Goal: Book appointment/travel/reservation

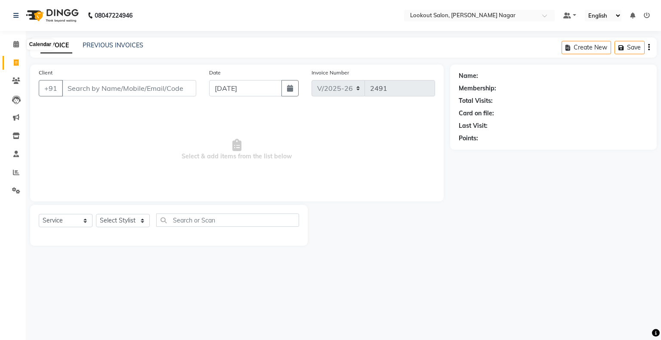
select select "150"
select select "service"
click at [17, 44] on icon at bounding box center [16, 44] width 6 height 6
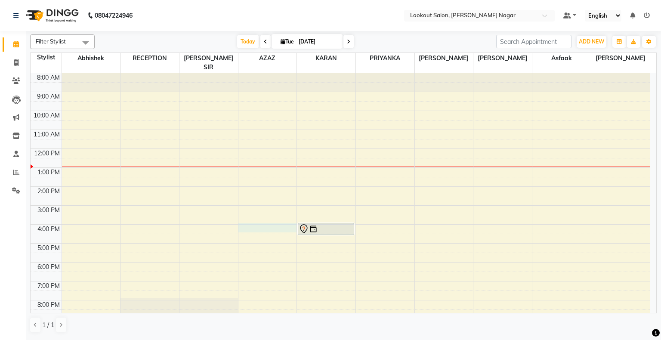
click at [247, 214] on div "8:00 AM 9:00 AM 10:00 AM 11:00 AM 12:00 PM 1:00 PM 2:00 PM 3:00 PM 4:00 PM 5:00…" at bounding box center [340, 215] width 619 height 284
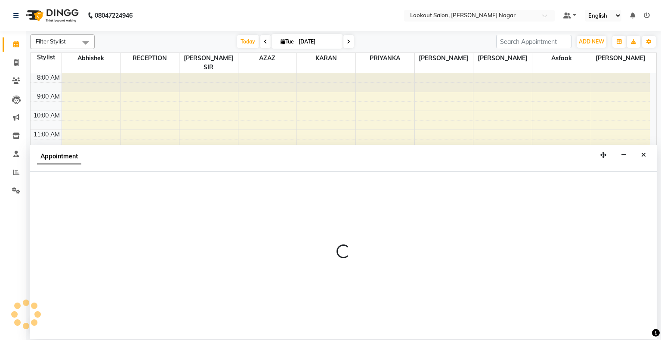
select select "11446"
select select "tentative"
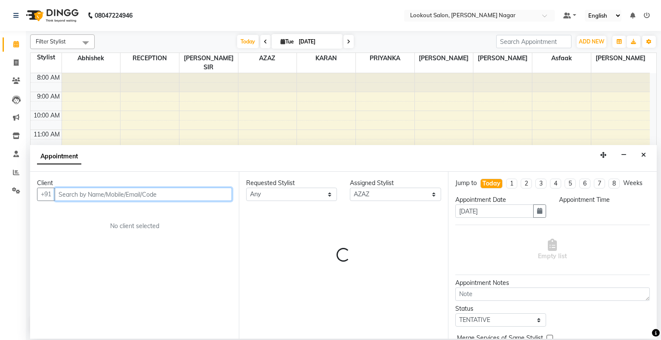
select select "960"
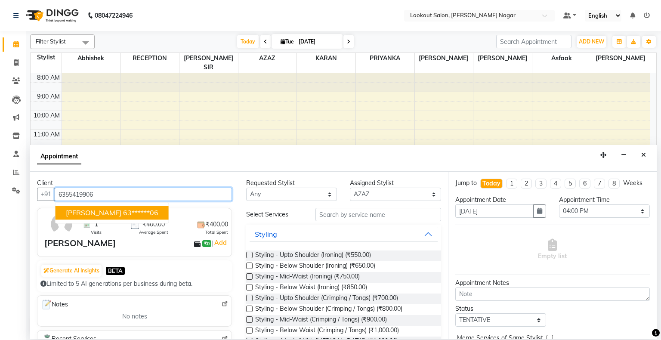
click at [129, 209] on ngb-highlight "63******06" at bounding box center [140, 213] width 35 height 9
type input "63******06"
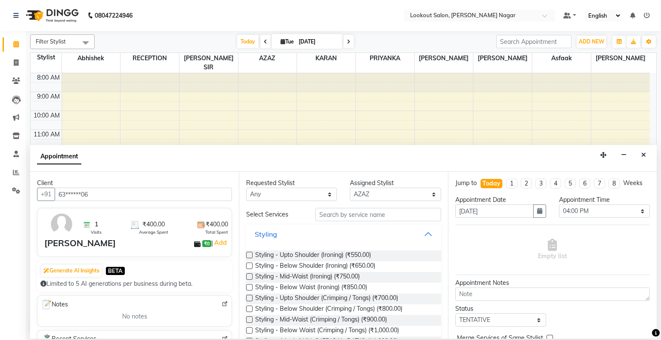
click at [423, 232] on button "Styling" at bounding box center [344, 233] width 188 height 15
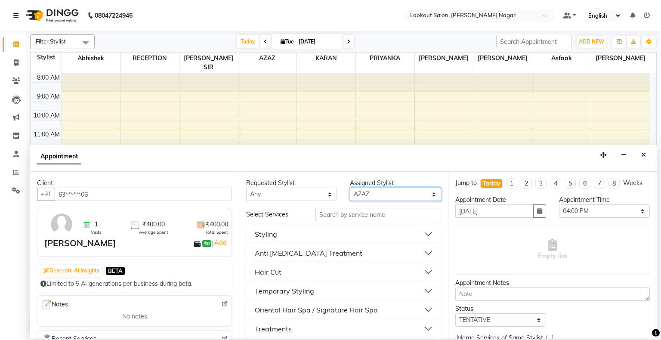
click at [410, 194] on select "Select abhishek Asfaak [PERSON_NAME] [PERSON_NAME] PRIYANKA RECEPTION [PERSON_N…" at bounding box center [395, 194] width 91 height 13
select select "70097"
click at [350, 188] on select "Select abhishek Asfaak [PERSON_NAME] [PERSON_NAME] PRIYANKA RECEPTION [PERSON_N…" at bounding box center [395, 194] width 91 height 13
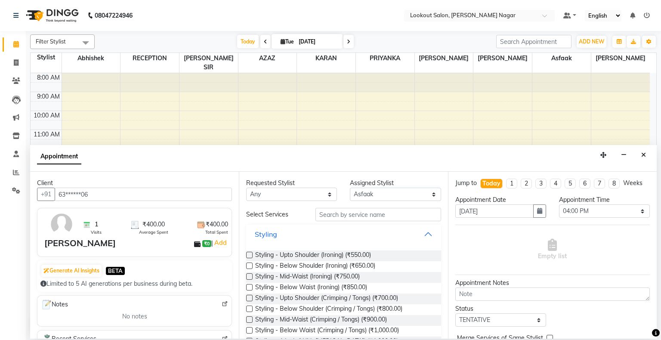
click at [422, 234] on button "Styling" at bounding box center [344, 233] width 188 height 15
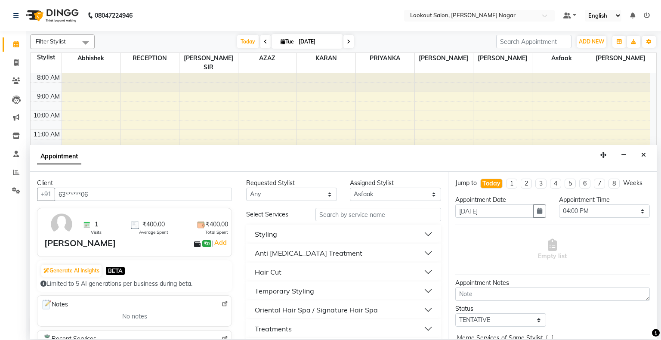
click at [423, 269] on button "Hair Cut" at bounding box center [344, 271] width 188 height 15
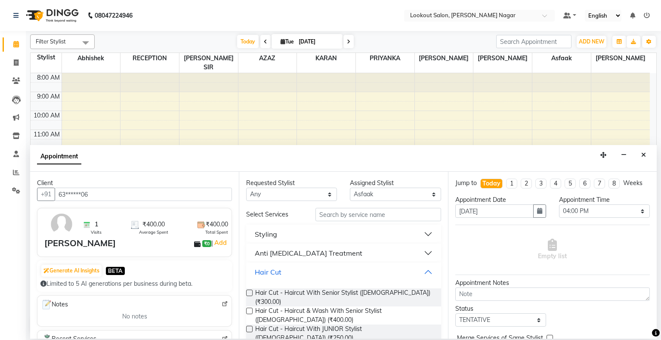
scroll to position [146, 0]
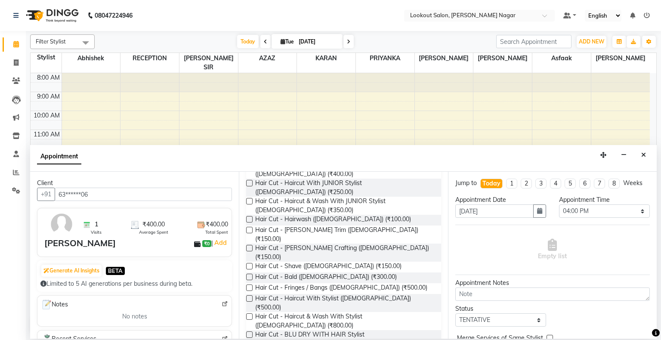
click at [249, 295] on label at bounding box center [249, 298] width 6 height 6
click at [249, 296] on input "checkbox" at bounding box center [249, 299] width 6 height 6
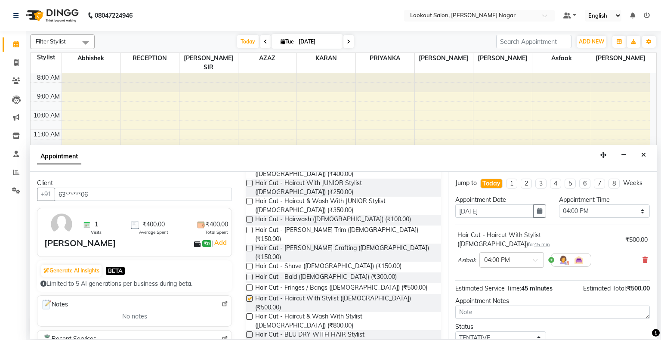
checkbox input "false"
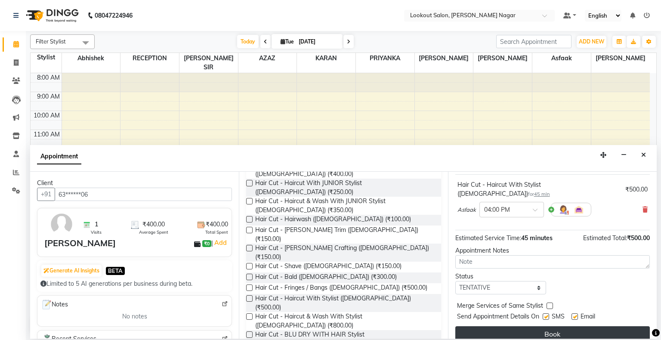
click at [574, 326] on button "Book" at bounding box center [552, 333] width 194 height 15
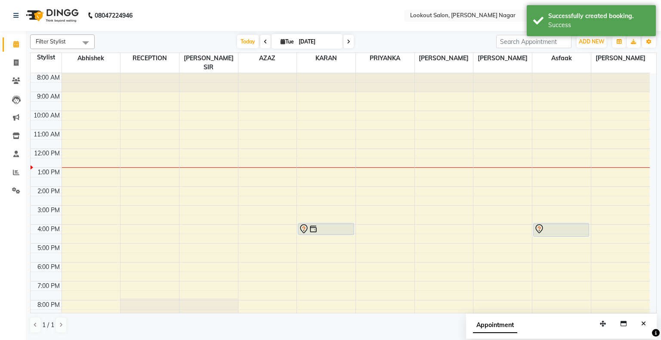
click at [574, 323] on div "Appointment" at bounding box center [561, 327] width 191 height 27
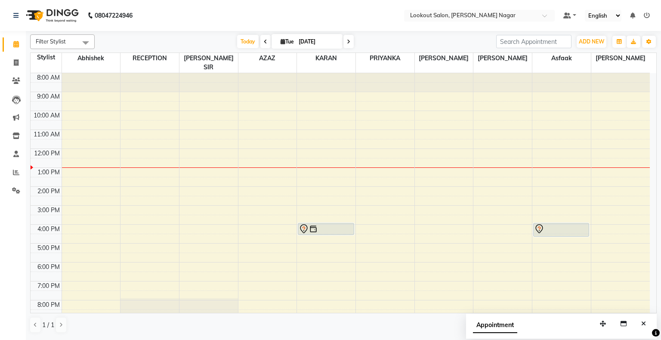
click at [260, 39] on span at bounding box center [265, 41] width 10 height 13
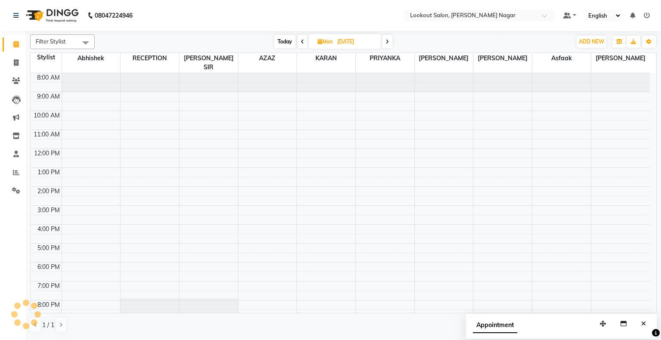
scroll to position [32, 0]
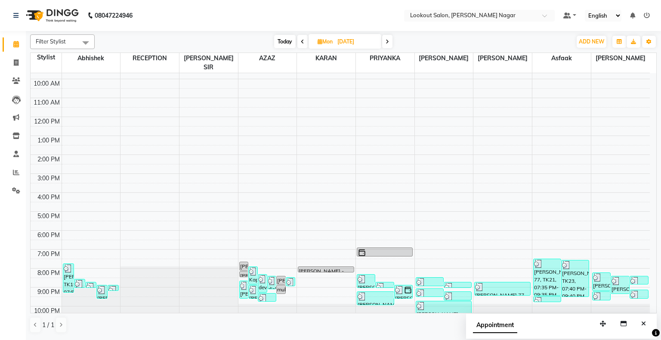
click at [392, 45] on span at bounding box center [387, 41] width 10 height 13
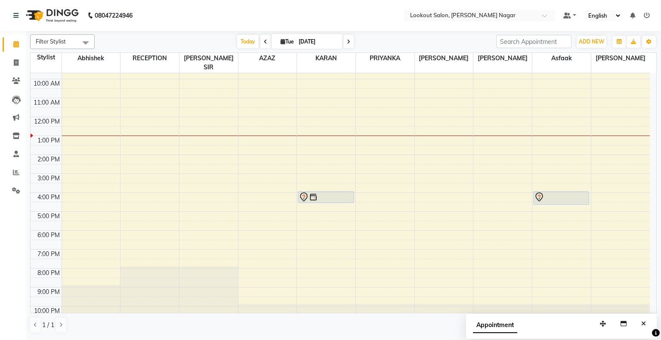
click at [392, 45] on div "[DATE] [DATE]" at bounding box center [295, 41] width 393 height 13
click at [346, 38] on span at bounding box center [348, 41] width 10 height 13
type input "[DATE]"
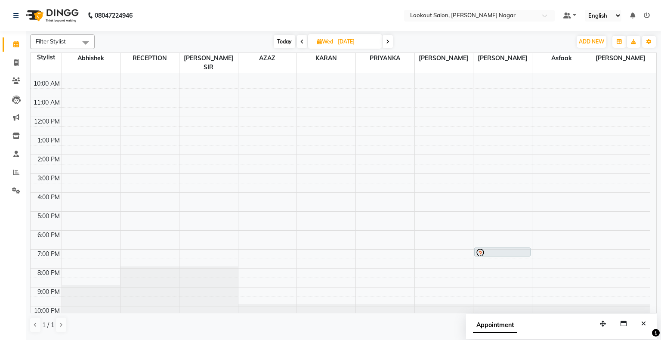
click at [346, 38] on input "[DATE]" at bounding box center [356, 41] width 43 height 13
select select "9"
select select "2025"
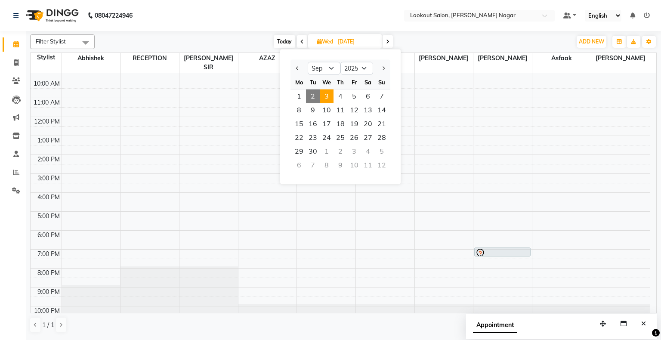
click at [299, 45] on span at bounding box center [302, 41] width 10 height 13
type input "[DATE]"
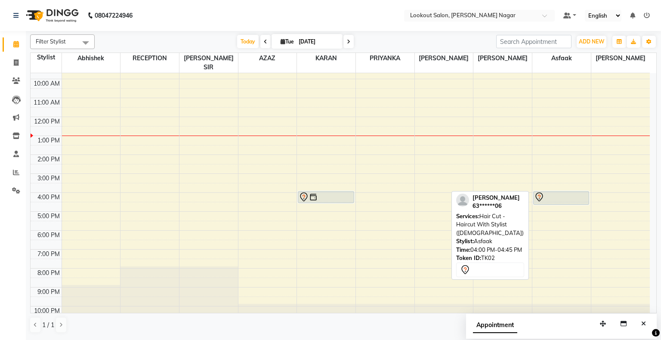
click at [544, 192] on div at bounding box center [561, 197] width 54 height 10
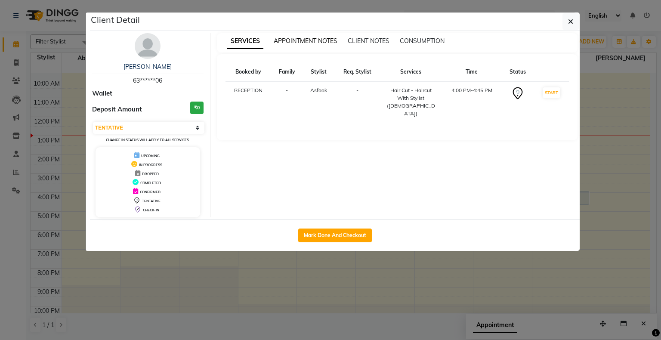
click at [302, 42] on span "APPOINTMENT NOTES" at bounding box center [306, 41] width 64 height 8
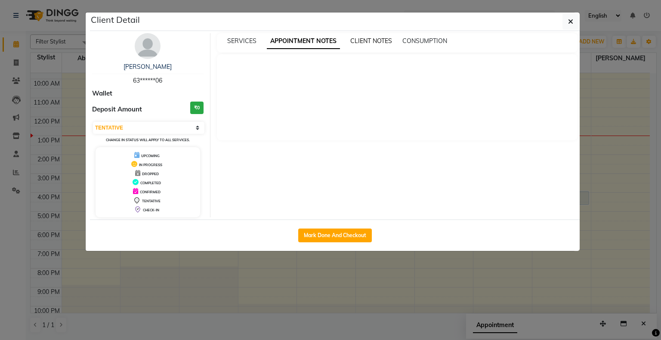
click at [367, 37] on span "CLIENT NOTES" at bounding box center [371, 41] width 42 height 8
click at [429, 37] on span "CONSUMPTION" at bounding box center [423, 41] width 45 height 8
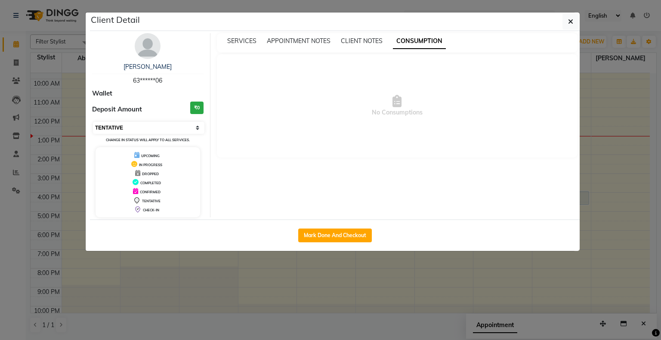
click at [196, 129] on select "Select IN SERVICE CONFIRMED TENTATIVE CHECK IN MARK DONE DROPPED UPCOMING" at bounding box center [148, 128] width 111 height 12
click at [93, 122] on select "Select IN SERVICE CONFIRMED TENTATIVE CHECK IN MARK DONE DROPPED UPCOMING" at bounding box center [148, 128] width 111 height 12
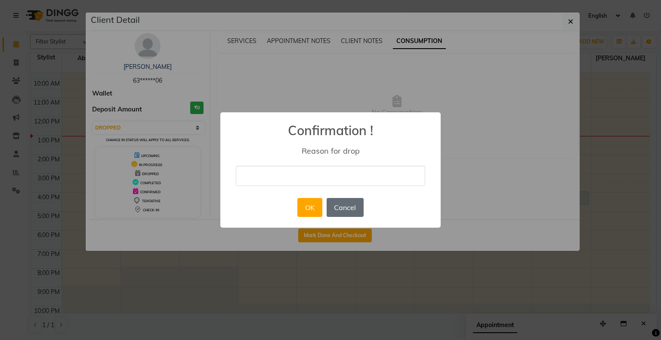
click at [348, 206] on button "Cancel" at bounding box center [345, 207] width 37 height 19
select select "7"
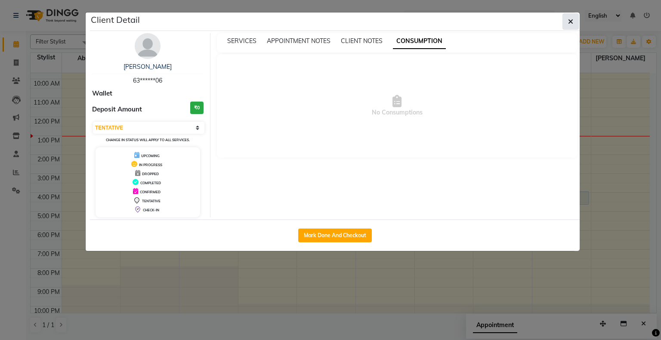
click at [573, 22] on icon "button" at bounding box center [570, 21] width 5 height 7
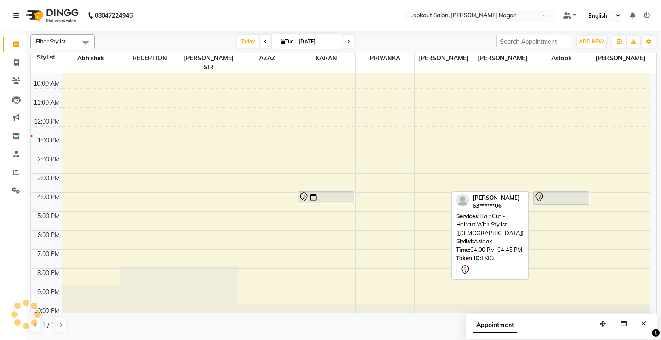
click at [556, 192] on div at bounding box center [561, 197] width 54 height 10
select select "7"
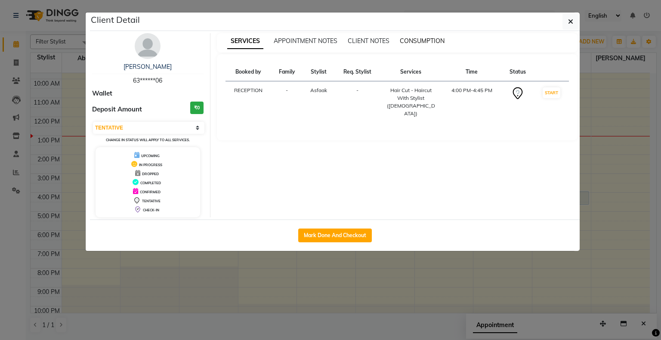
click at [416, 37] on span "CONSUMPTION" at bounding box center [422, 41] width 45 height 8
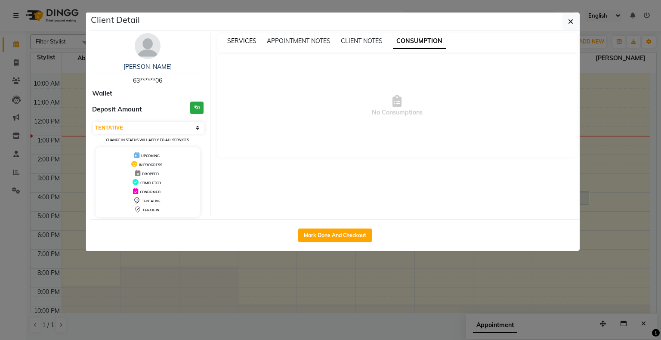
click at [250, 42] on span "SERVICES" at bounding box center [241, 41] width 29 height 8
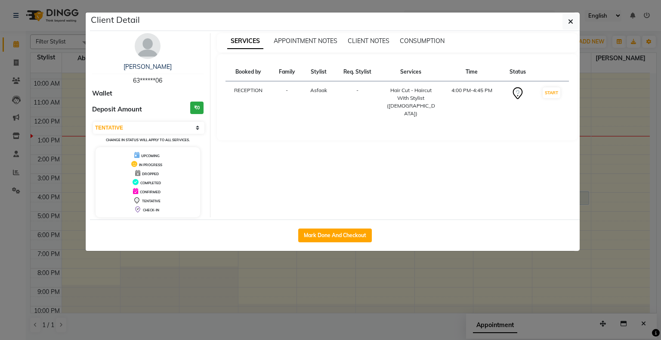
click at [474, 72] on th "Time" at bounding box center [471, 72] width 61 height 19
click at [574, 17] on button "button" at bounding box center [570, 21] width 16 height 16
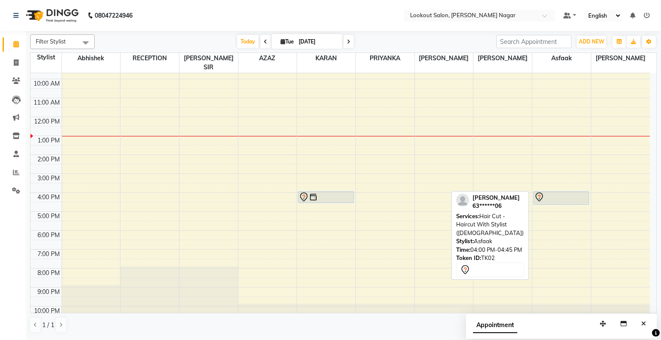
click at [552, 192] on div at bounding box center [561, 197] width 54 height 10
select select "7"
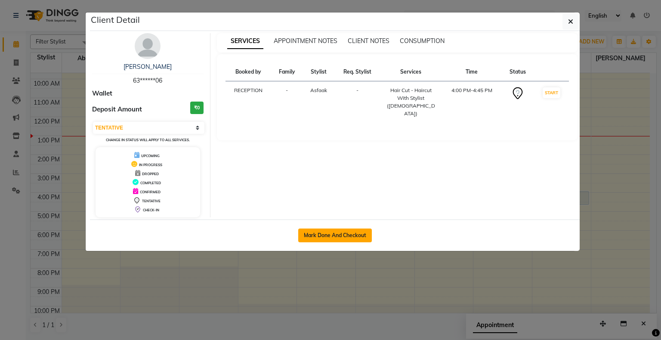
click at [315, 235] on button "Mark Done And Checkout" at bounding box center [335, 235] width 74 height 14
select select "service"
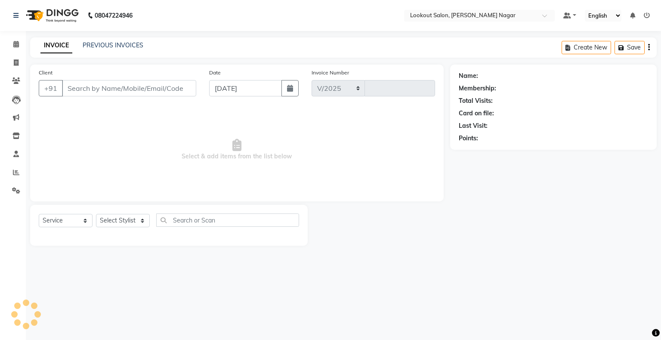
select select "150"
type input "2491"
click at [11, 49] on link "Calendar" at bounding box center [13, 44] width 21 height 14
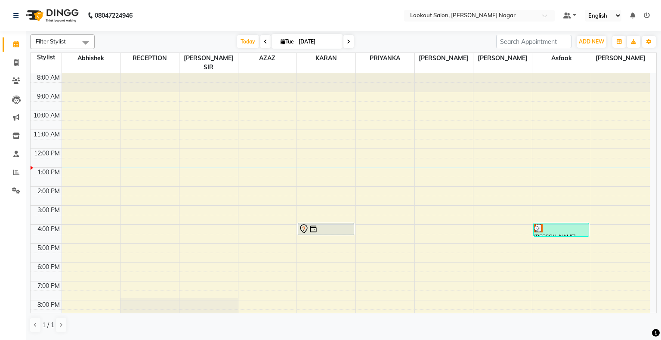
click at [347, 39] on icon at bounding box center [348, 41] width 3 height 5
type input "[DATE]"
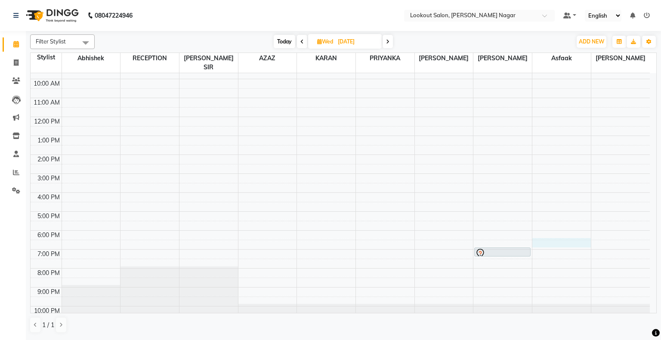
click at [540, 230] on div "8:00 AM 9:00 AM 10:00 AM 11:00 AM 12:00 PM 1:00 PM 2:00 PM 3:00 PM 4:00 PM 5:00…" at bounding box center [340, 183] width 619 height 284
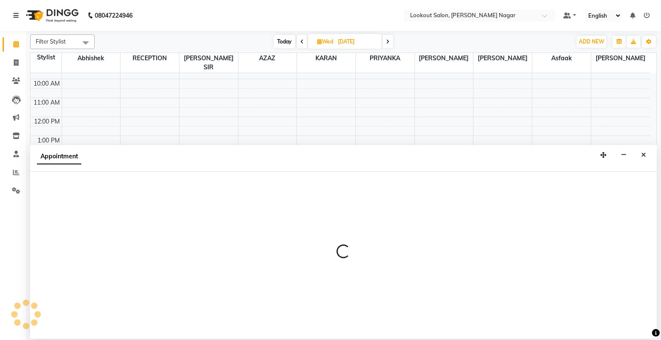
select select "70097"
select select "tentative"
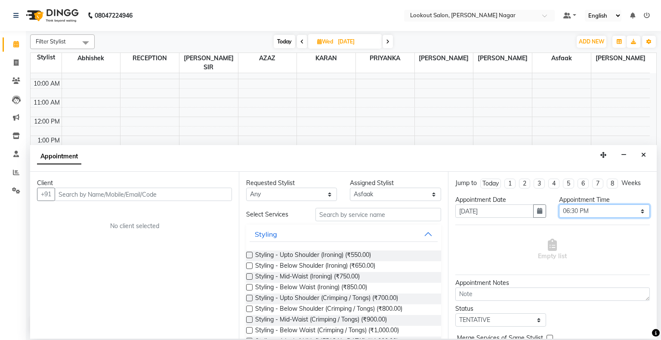
click at [635, 210] on select "Select 09:00 AM 09:15 AM 09:30 AM 09:45 AM 10:00 AM 10:15 AM 10:30 AM 10:45 AM …" at bounding box center [604, 210] width 91 height 13
select select "960"
click at [559, 204] on select "Select 09:00 AM 09:15 AM 09:30 AM 09:45 AM 10:00 AM 10:15 AM 10:30 AM 10:45 AM …" at bounding box center [604, 210] width 91 height 13
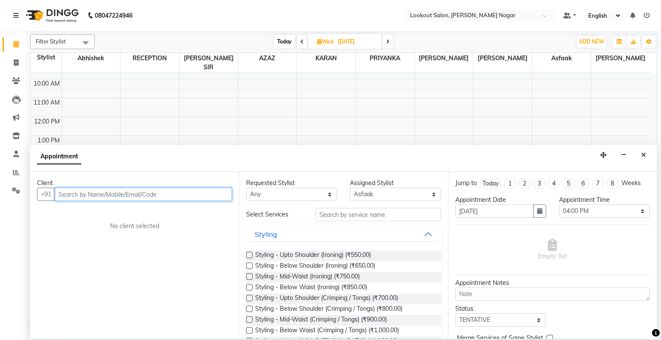
click at [167, 189] on input "text" at bounding box center [143, 194] width 177 height 13
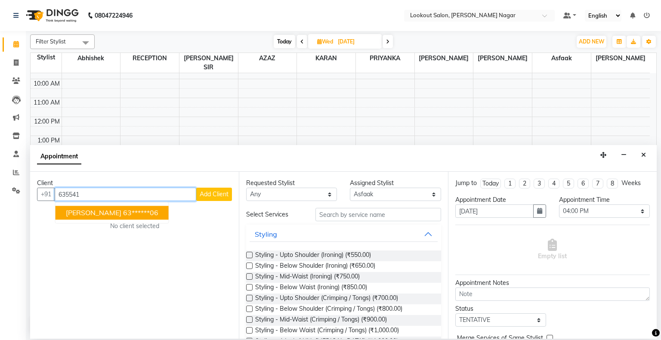
click at [103, 213] on span "[PERSON_NAME]" at bounding box center [94, 213] width 56 height 9
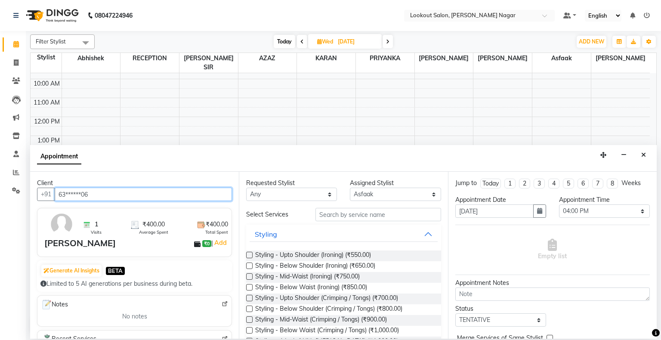
type input "63******06"
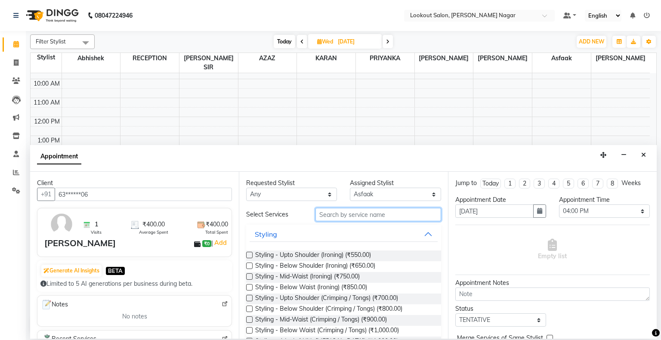
click at [344, 208] on input "text" at bounding box center [378, 214] width 126 height 13
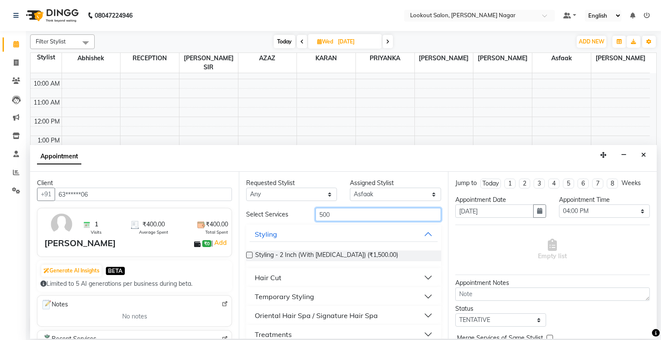
type input "500"
click at [248, 258] on div at bounding box center [249, 256] width 6 height 9
click at [265, 274] on div "Hair Cut" at bounding box center [268, 277] width 27 height 10
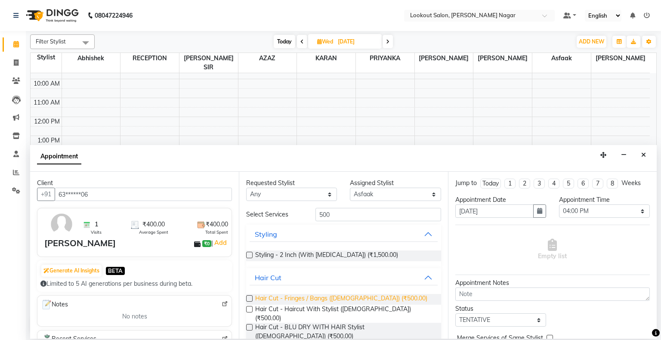
click at [266, 298] on span "Hair Cut - Fringes / Bangs ([DEMOGRAPHIC_DATA]) (₹500.00)" at bounding box center [341, 299] width 172 height 11
checkbox input "false"
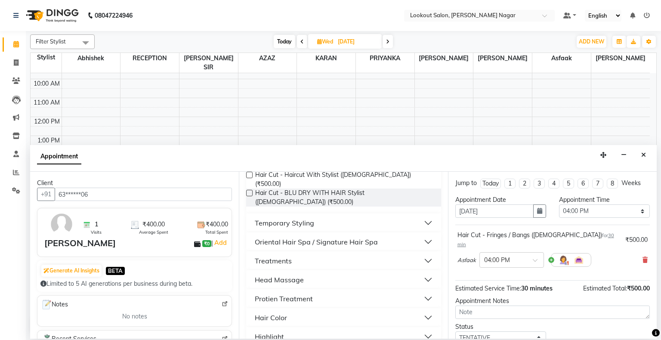
scroll to position [50, 0]
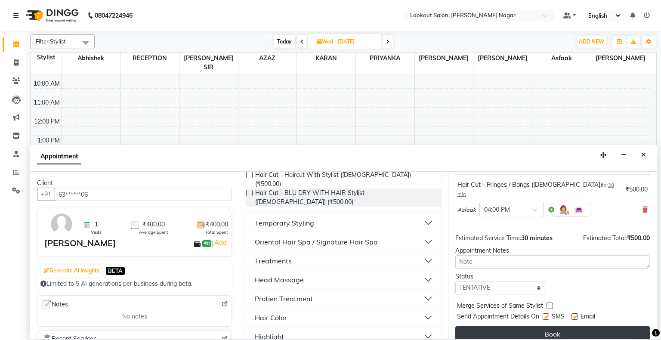
click at [565, 326] on button "Book" at bounding box center [552, 333] width 194 height 15
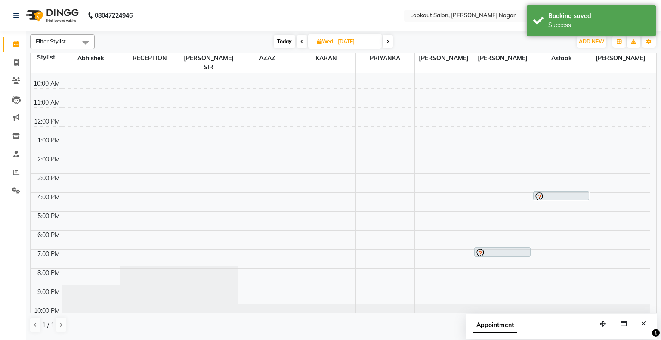
click at [301, 41] on icon at bounding box center [301, 41] width 3 height 5
type input "[DATE]"
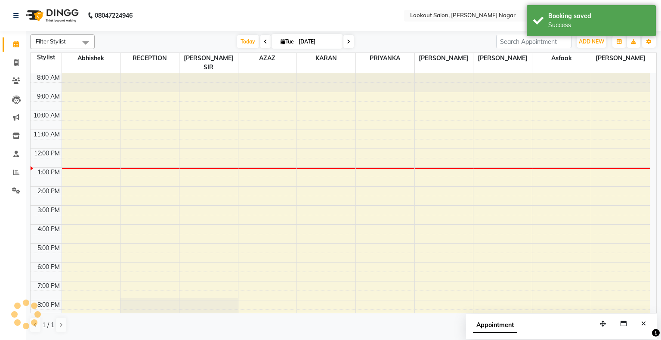
scroll to position [32, 0]
